Goal: Task Accomplishment & Management: Manage account settings

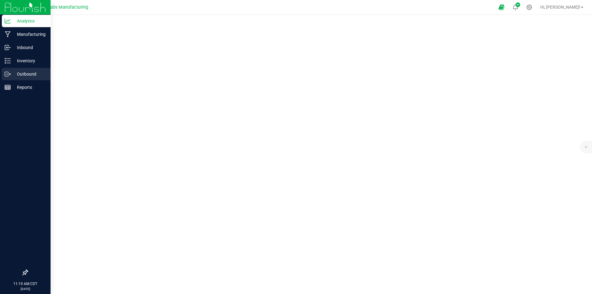
click at [28, 72] on p "Outbound" at bounding box center [29, 73] width 37 height 7
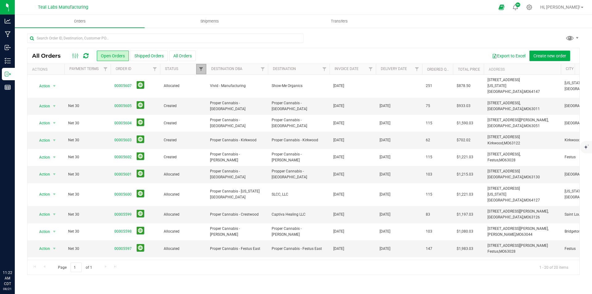
click at [200, 71] on span "Filter" at bounding box center [201, 69] width 5 height 5
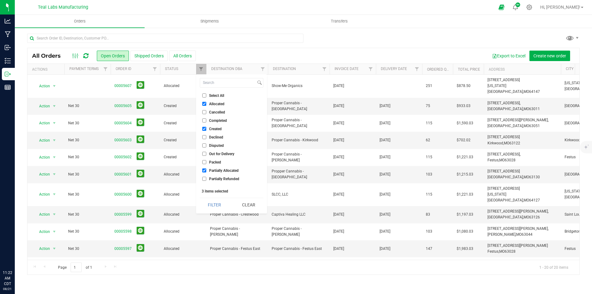
click at [205, 95] on input "Select All" at bounding box center [204, 95] width 4 height 4
checkbox input "true"
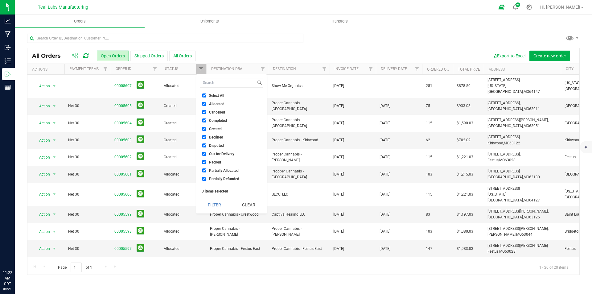
checkbox input "true"
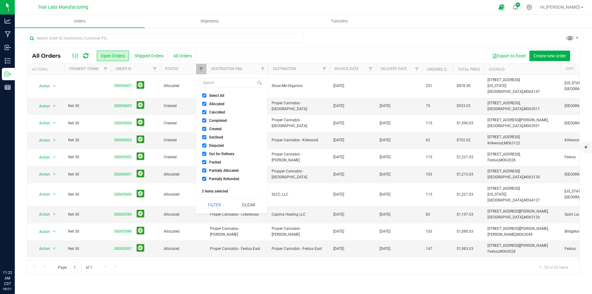
checkbox input "true"
click at [215, 204] on button "Filter" at bounding box center [215, 205] width 30 height 14
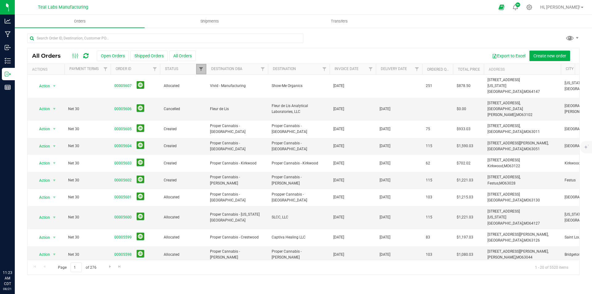
click at [200, 68] on span "Filter" at bounding box center [201, 69] width 5 height 5
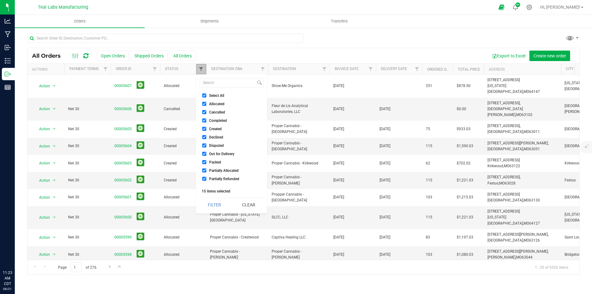
click at [200, 68] on span "Filter" at bounding box center [201, 69] width 5 height 5
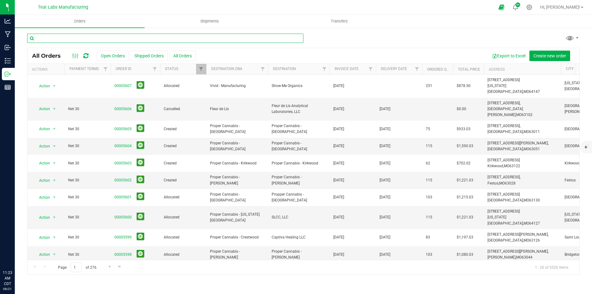
click at [159, 39] on input "text" at bounding box center [165, 38] width 276 height 9
type input "greenlight"
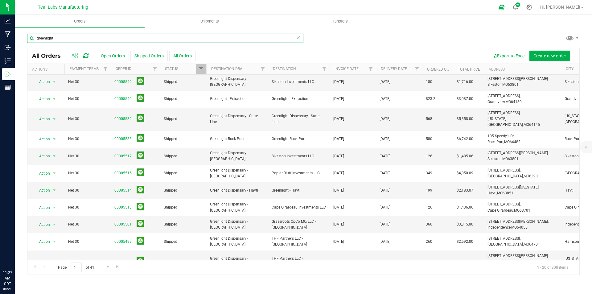
scroll to position [161, 0]
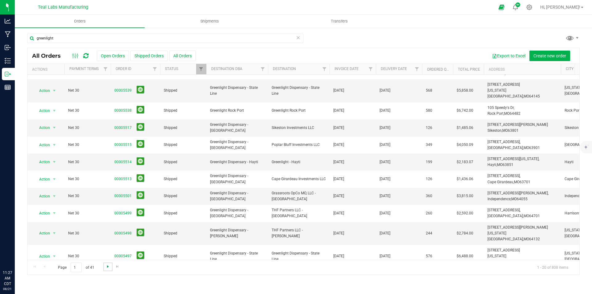
click at [108, 269] on span "Go to the next page" at bounding box center [107, 266] width 5 height 5
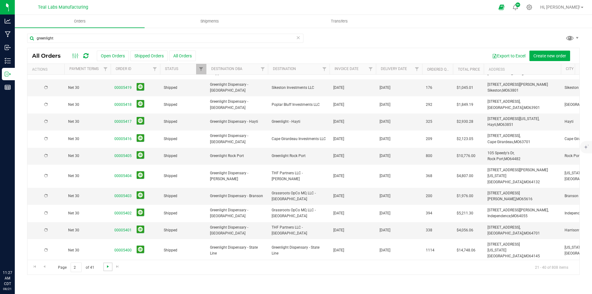
click at [108, 269] on span "Go to the next page" at bounding box center [107, 266] width 5 height 5
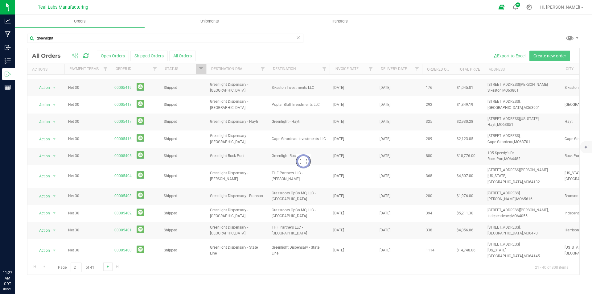
scroll to position [0, 0]
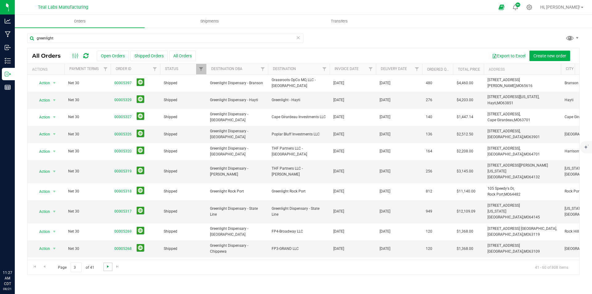
click at [108, 269] on span "Go to the next page" at bounding box center [107, 266] width 5 height 5
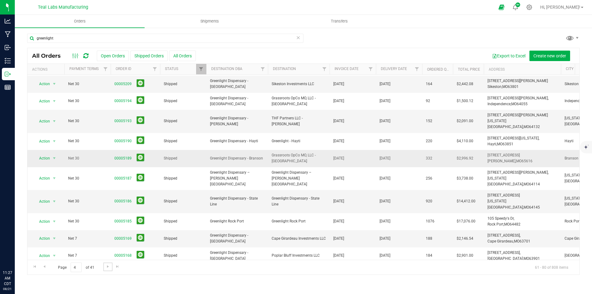
scroll to position [130, 0]
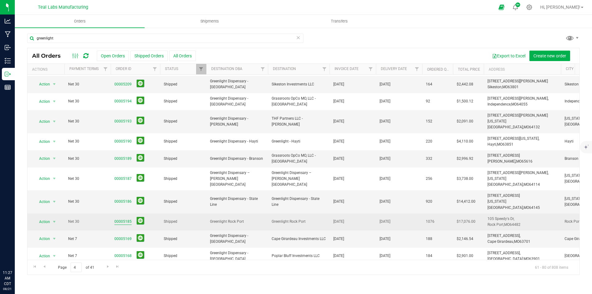
click at [126, 219] on link "00005185" at bounding box center [122, 222] width 17 height 6
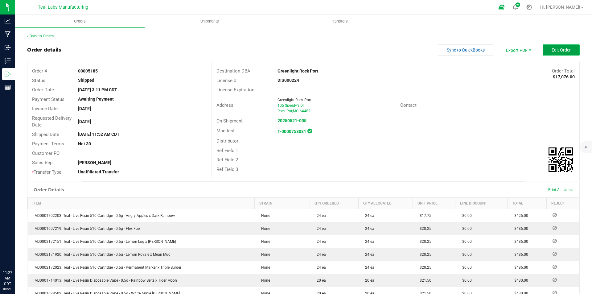
click at [559, 50] on span "Edit Order" at bounding box center [561, 49] width 19 height 5
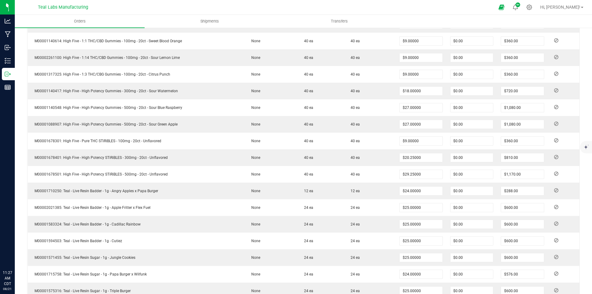
scroll to position [339, 0]
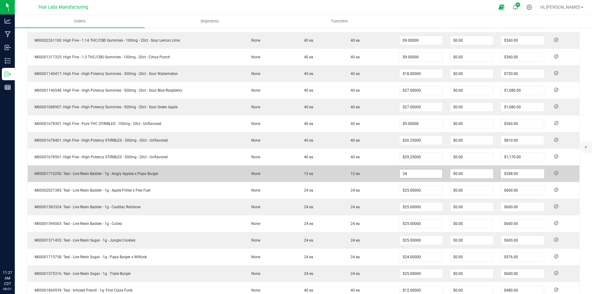
click at [419, 170] on input "24" at bounding box center [421, 173] width 43 height 9
type input "$22.50000"
type input "0"
type input "$270.00"
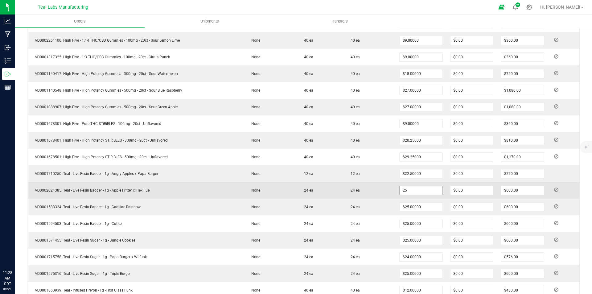
click at [422, 188] on input "25" at bounding box center [421, 190] width 43 height 9
type input "$22.50000"
type input "0"
type input "$540.00"
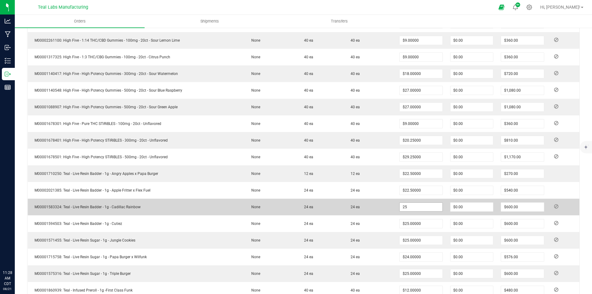
click at [422, 206] on input "25" at bounding box center [421, 207] width 43 height 9
type input "$22.50000"
type input "0"
type input "$540.00"
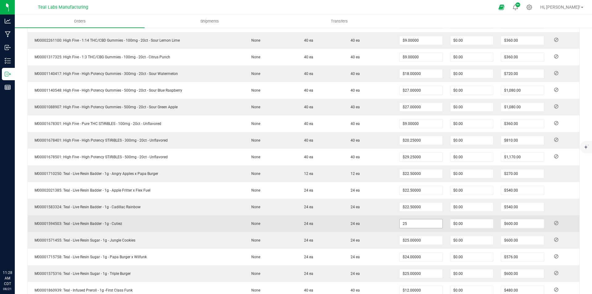
click at [419, 223] on input "25" at bounding box center [421, 223] width 43 height 9
type input "$22.50000"
type input "0"
type input "$540.00"
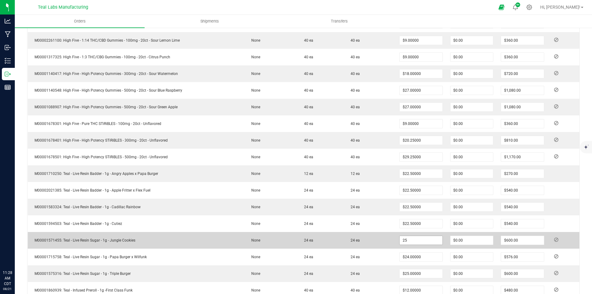
click at [425, 242] on input "25" at bounding box center [421, 240] width 43 height 9
type input "$22.50000"
type input "0"
type input "$540.00"
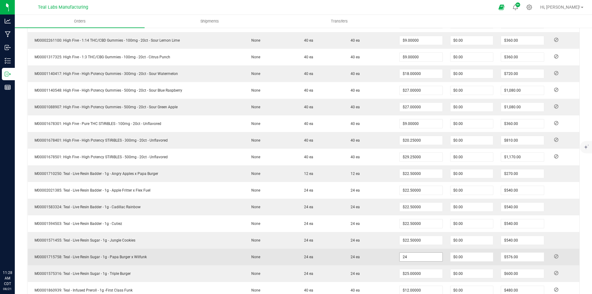
click at [420, 256] on input "24" at bounding box center [421, 257] width 43 height 9
type input "$22.50000"
type input "0"
type input "$540.00"
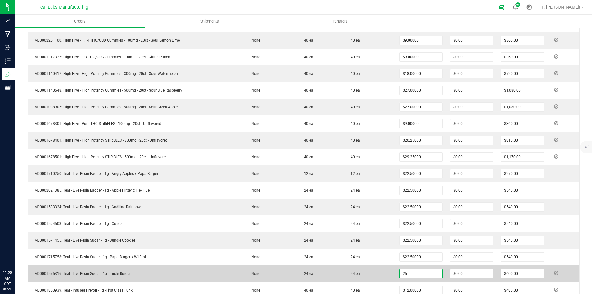
click at [421, 273] on input "25" at bounding box center [421, 273] width 43 height 9
type input "$22.50000"
type input "0"
type input "$540.00"
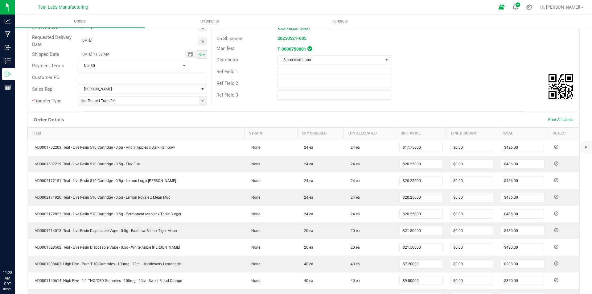
scroll to position [0, 0]
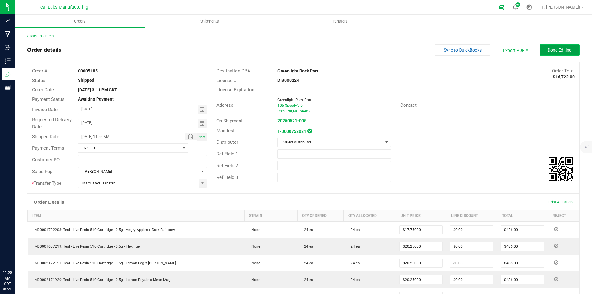
click at [548, 49] on span "Done Editing" at bounding box center [560, 49] width 24 height 5
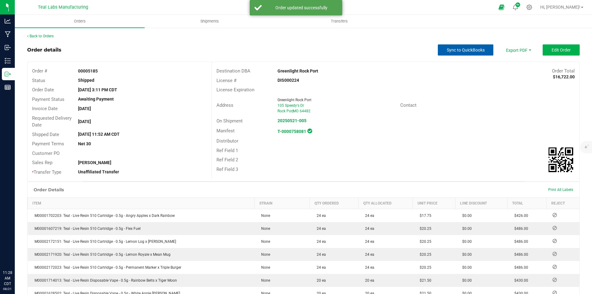
click at [458, 50] on span "Sync to QuickBooks" at bounding box center [466, 49] width 38 height 5
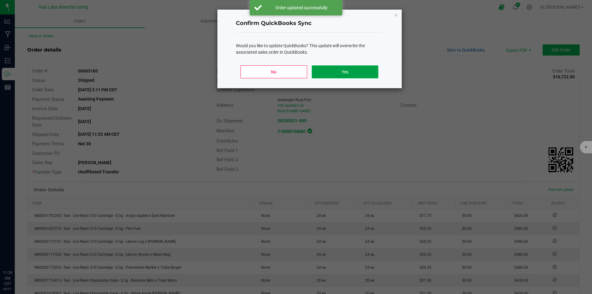
click at [361, 71] on button "Yes" at bounding box center [345, 71] width 66 height 13
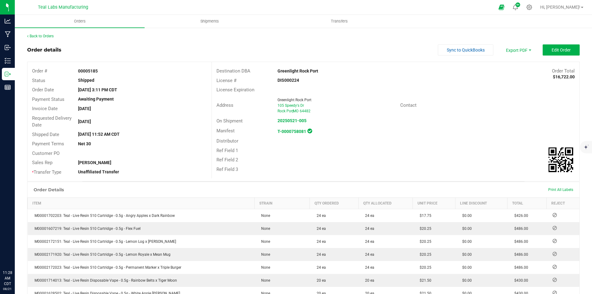
click at [401, 51] on div "Order details Sync to QuickBooks Export PDF Edit Order" at bounding box center [303, 49] width 553 height 11
click at [452, 49] on span "Sync to QuickBooks" at bounding box center [466, 49] width 38 height 5
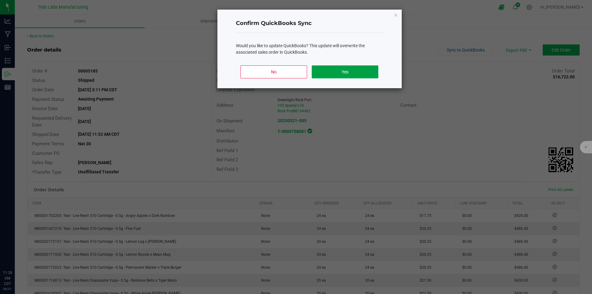
click at [340, 73] on button "Yes" at bounding box center [345, 71] width 66 height 13
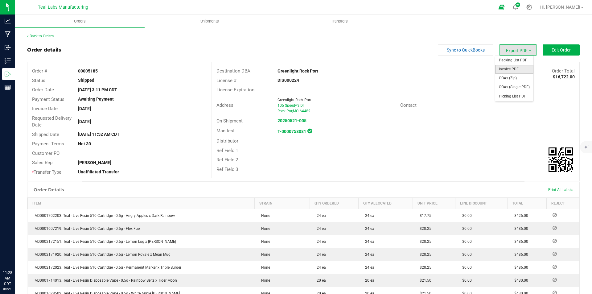
click at [512, 68] on span "Invoice PDF" at bounding box center [514, 69] width 38 height 9
